Goal: Task Accomplishment & Management: Manage account settings

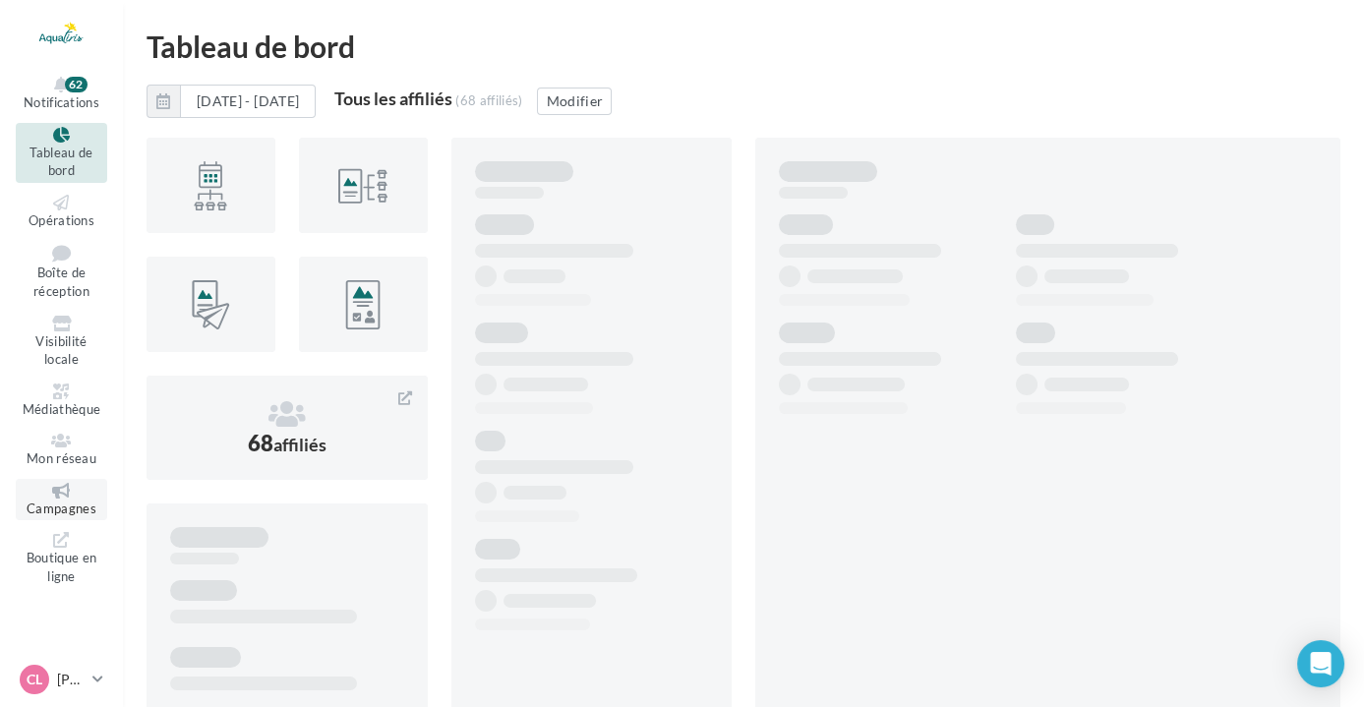
click at [74, 482] on link "Campagnes" at bounding box center [61, 500] width 91 height 42
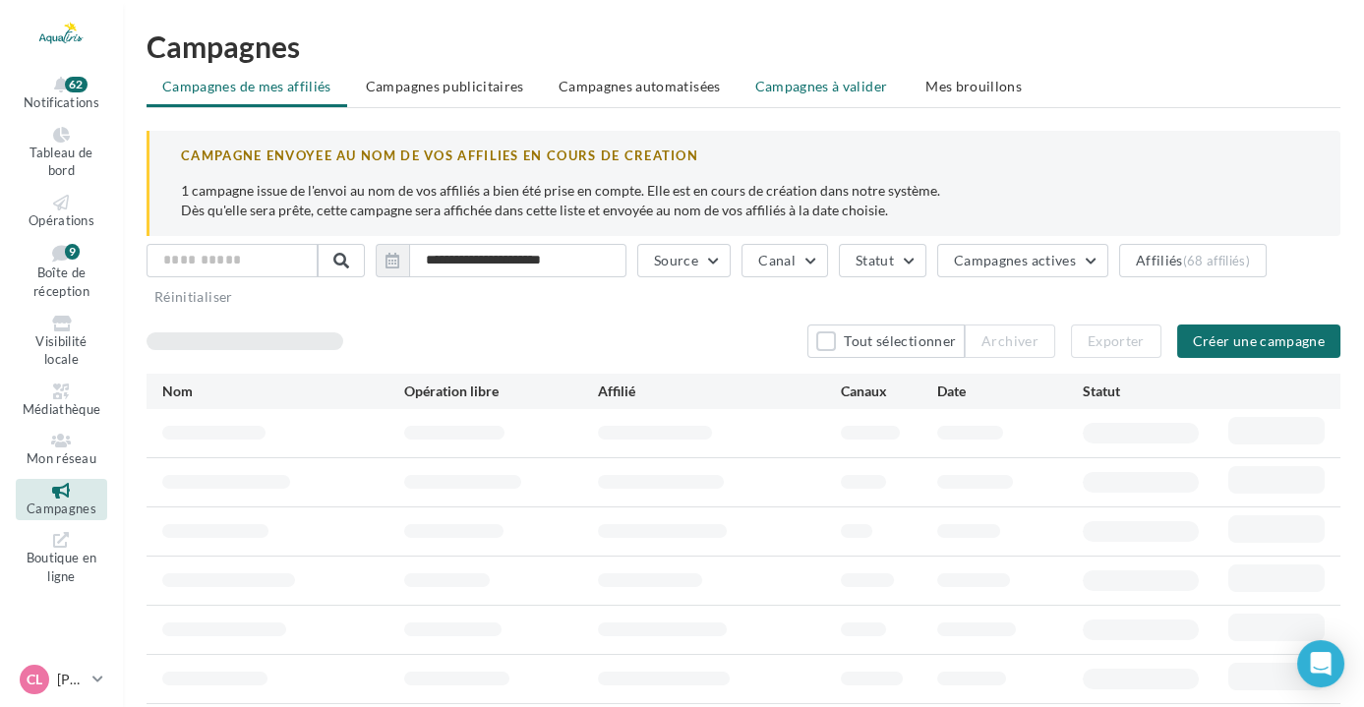
click at [857, 89] on span "Campagnes à valider" at bounding box center [821, 87] width 133 height 20
